Goal: Information Seeking & Learning: Learn about a topic

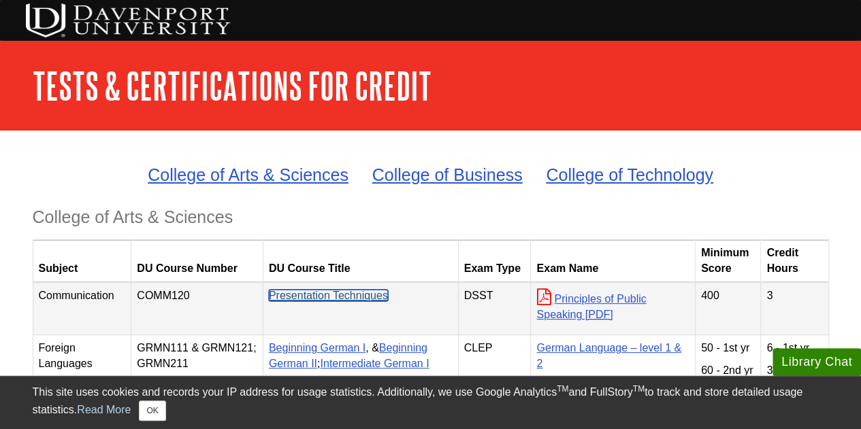
click at [329, 292] on link "Presentation Techniques" at bounding box center [328, 296] width 119 height 12
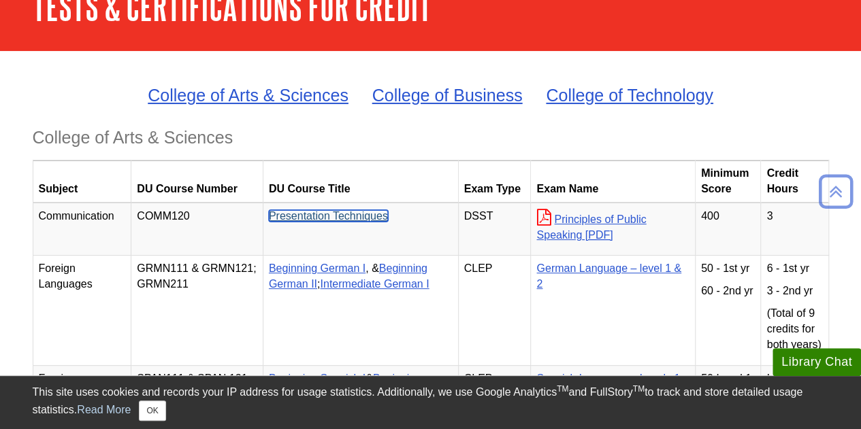
scroll to position [68, 0]
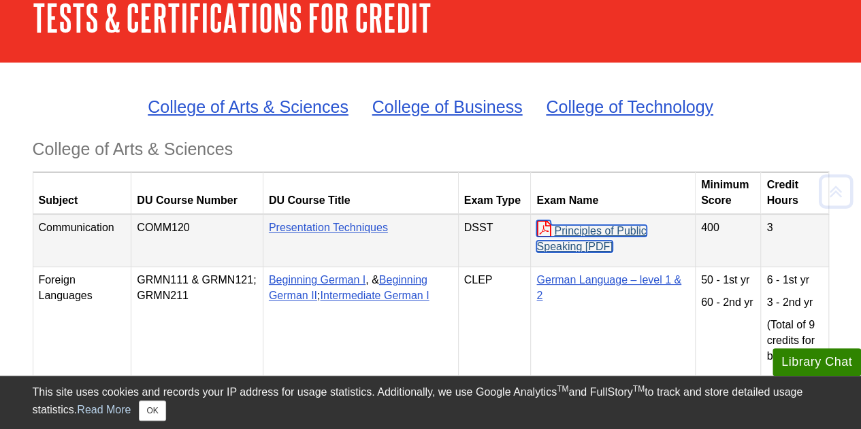
click at [610, 225] on link "Principles of Public Speaking" at bounding box center [591, 238] width 110 height 27
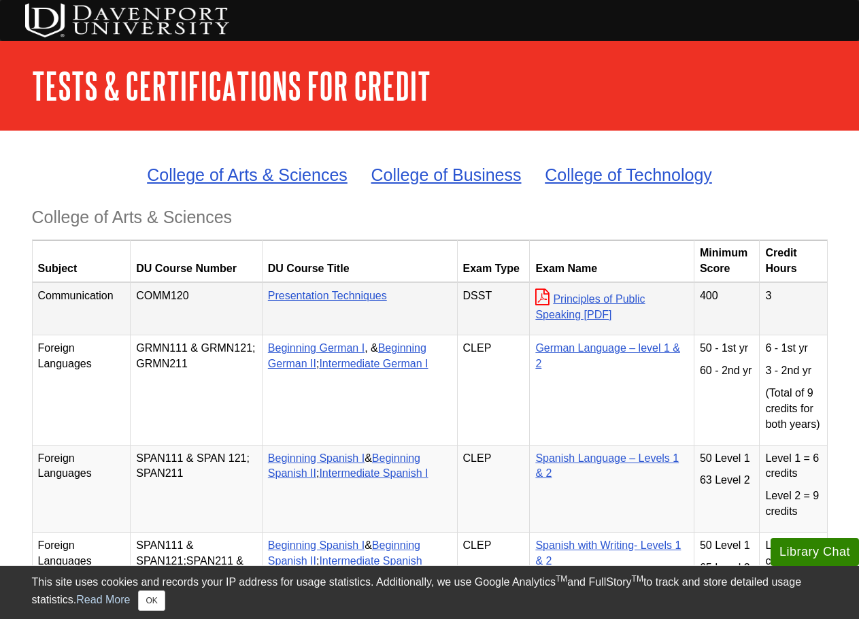
click at [629, 308] on p "Principles of Public Speaking" at bounding box center [611, 305] width 153 height 35
click at [586, 305] on p "Principles of Public Speaking" at bounding box center [611, 305] width 153 height 35
click at [585, 299] on link "Principles of Public Speaking" at bounding box center [590, 306] width 110 height 27
